Goal: Information Seeking & Learning: Learn about a topic

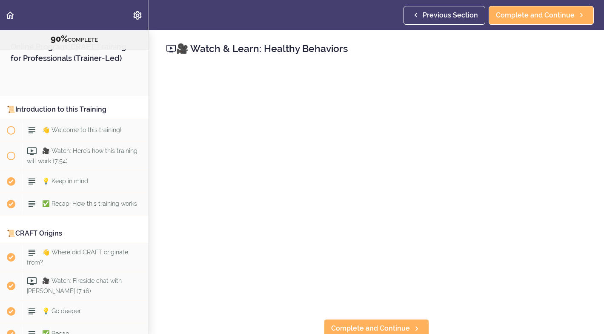
scroll to position [5150, 0]
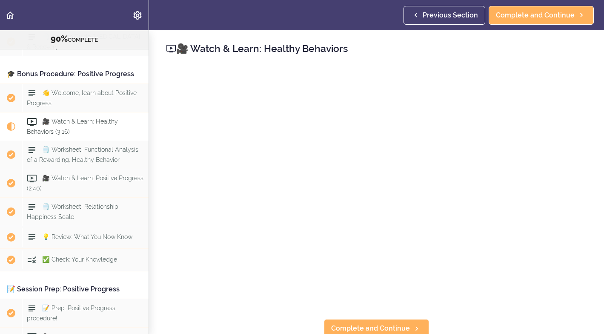
click at [45, 118] on span "🎥 Watch & Learn: Healthy Behaviors (3:16)" at bounding box center [72, 126] width 91 height 17
click at [59, 118] on span "🎥 Watch & Learn: Healthy Behaviors (3:16)" at bounding box center [72, 126] width 91 height 17
click at [63, 118] on span "🎥 Watch & Learn: Healthy Behaviors (3:16)" at bounding box center [72, 126] width 91 height 17
click at [58, 118] on span "🎥 Watch & Learn: Healthy Behaviors (3:16)" at bounding box center [72, 126] width 91 height 17
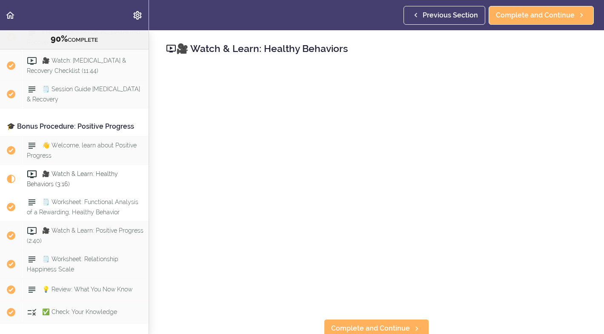
scroll to position [5097, 0]
click at [90, 142] on span "👋 Welcome, learn about Positive Progress" at bounding box center [82, 150] width 110 height 17
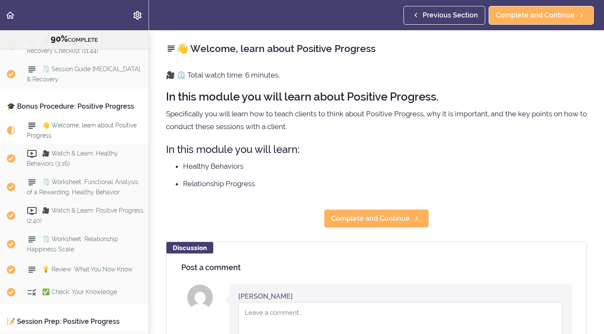
scroll to position [5122, 0]
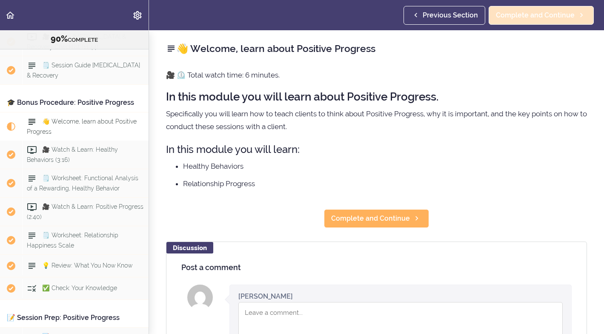
click at [515, 14] on span "Complete and Continue" at bounding box center [535, 15] width 79 height 10
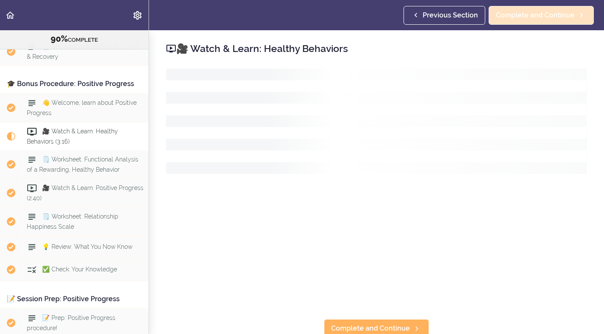
scroll to position [5150, 0]
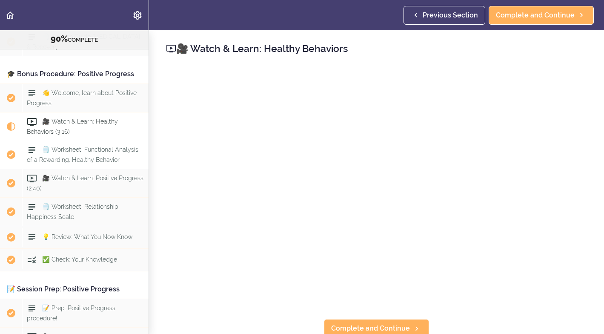
click at [95, 146] on span "🗒️ Worksheet: Functional Analysis of a Rewarding, Healthy Behavior" at bounding box center [82, 154] width 111 height 17
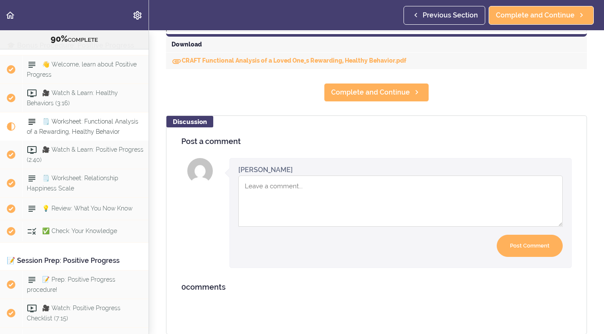
scroll to position [435, 0]
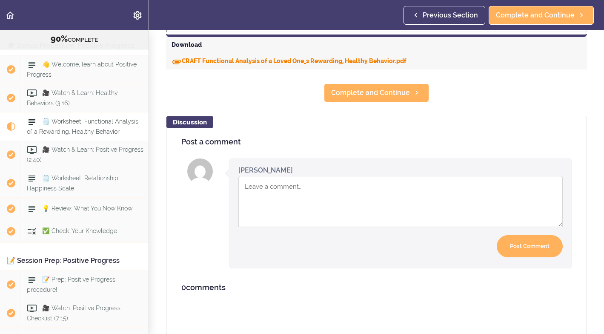
click at [303, 60] on link "CRAFT Functional Analysis of a Loved One_s Rewarding, Healthy Behavior.pdf" at bounding box center [288, 60] width 235 height 7
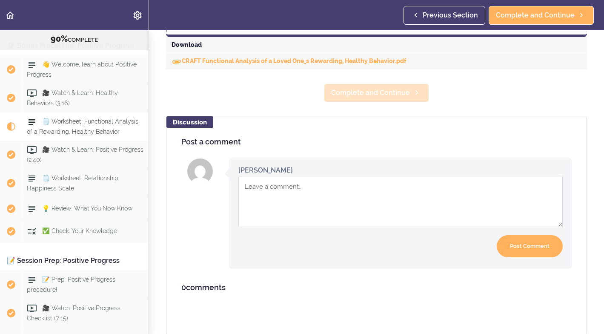
click at [382, 92] on span "Complete and Continue" at bounding box center [370, 93] width 79 height 10
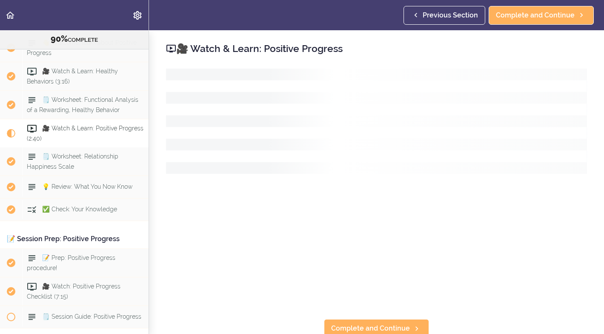
scroll to position [5207, 0]
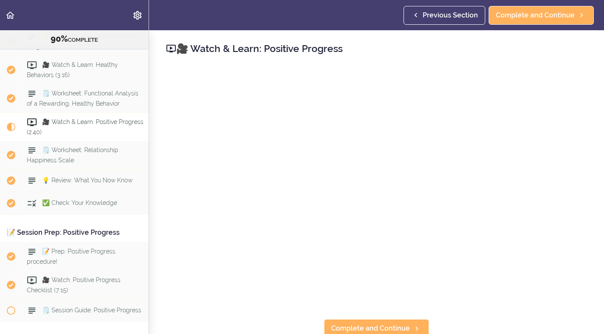
click at [106, 118] on span "🎥 Watch & Learn: Positive Progress (2:40)" at bounding box center [85, 126] width 117 height 17
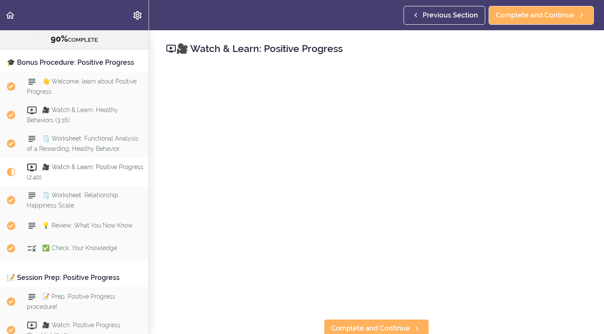
scroll to position [5164, 0]
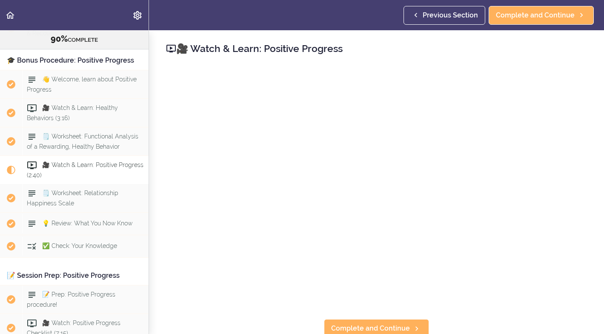
click at [60, 161] on span "🎥 Watch & Learn: Positive Progress (2:40)" at bounding box center [85, 169] width 117 height 17
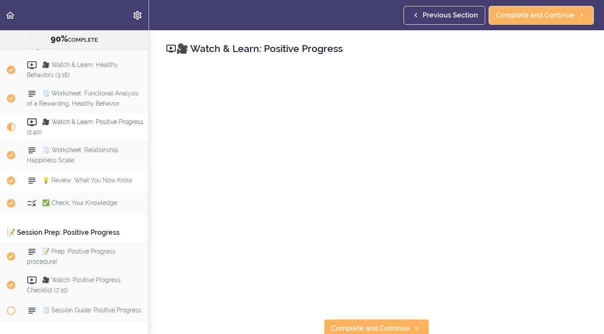
scroll to position [0, 0]
click at [57, 118] on span "🎥 Watch & Learn: Positive Progress (2:40)" at bounding box center [85, 126] width 117 height 17
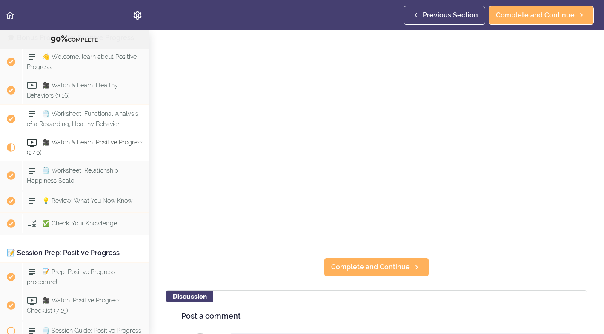
scroll to position [5186, 0]
click at [53, 139] on span "🎥 Watch & Learn: Positive Progress (2:40)" at bounding box center [85, 147] width 117 height 17
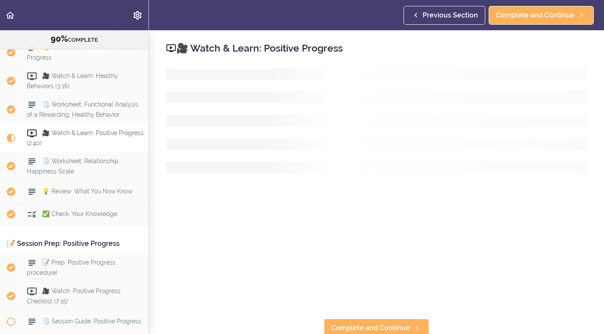
scroll to position [5207, 0]
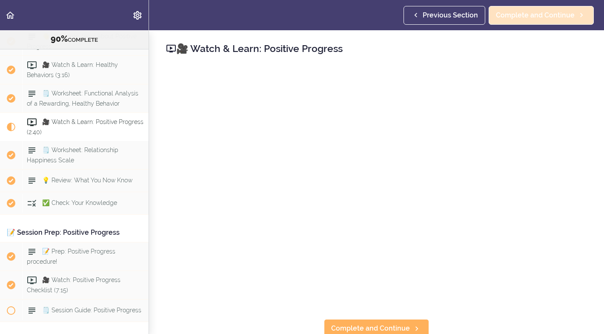
click at [513, 14] on span "Complete and Continue" at bounding box center [535, 15] width 79 height 10
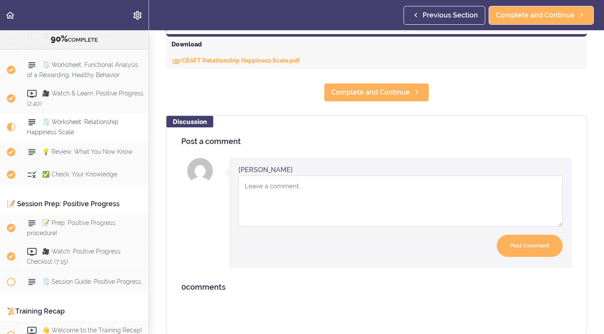
scroll to position [435, 0]
click at [233, 60] on link "CRAFT Relationship Happiness Scale.pdf" at bounding box center [235, 60] width 128 height 7
click at [390, 94] on span "Complete and Continue" at bounding box center [370, 93] width 79 height 10
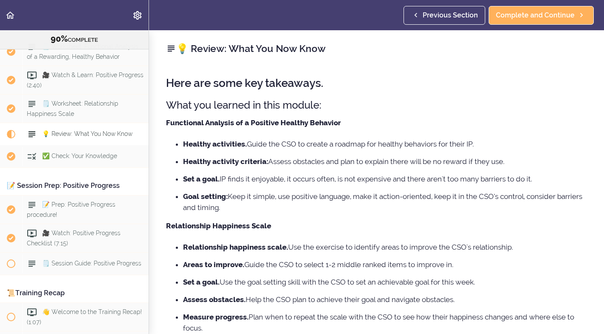
scroll to position [5264, 0]
